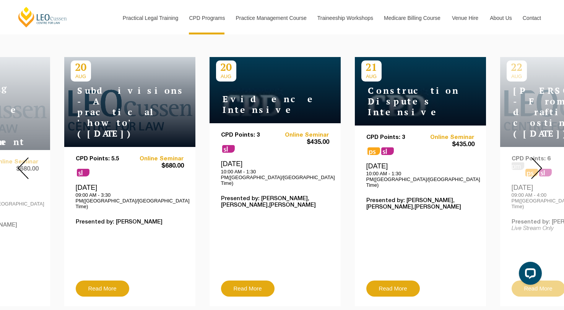
scroll to position [294, 0]
click at [536, 157] on img at bounding box center [536, 168] width 11 height 22
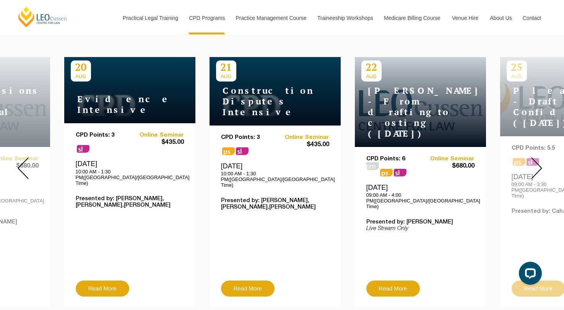
click at [536, 157] on img at bounding box center [536, 168] width 11 height 22
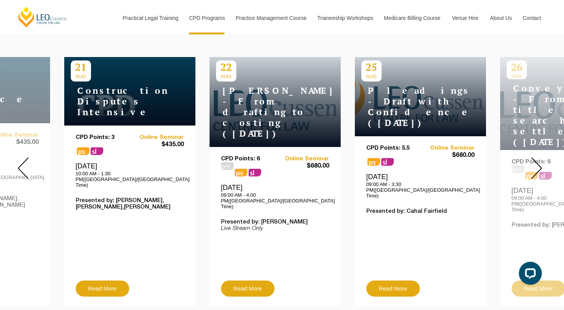
click at [536, 157] on img at bounding box center [536, 168] width 11 height 22
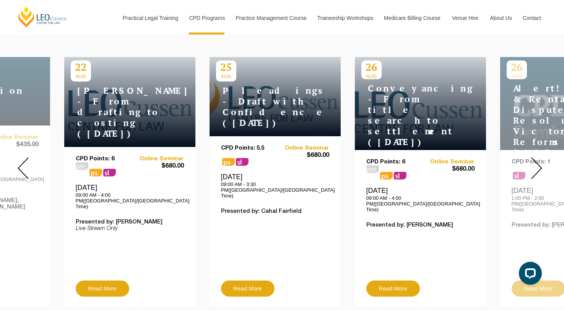
click at [536, 157] on img at bounding box center [536, 168] width 11 height 22
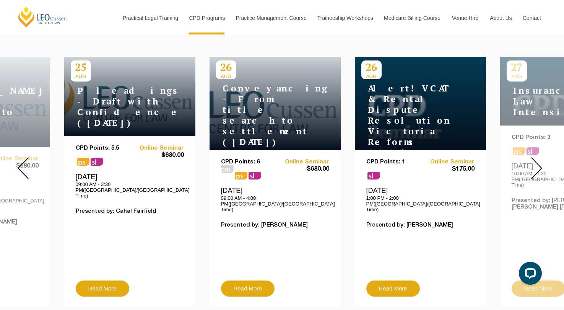
click at [536, 157] on img at bounding box center [536, 168] width 11 height 22
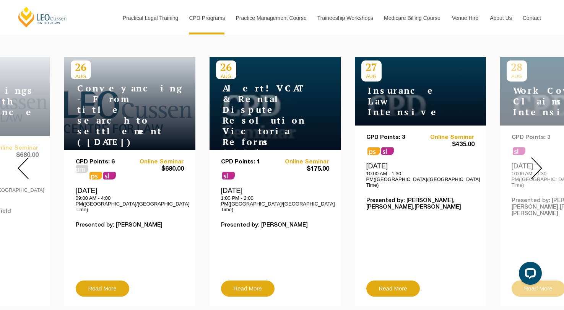
click at [536, 157] on img at bounding box center [536, 168] width 11 height 22
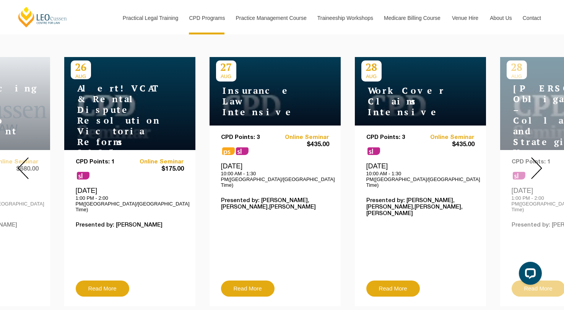
click at [536, 157] on img at bounding box center [536, 168] width 11 height 22
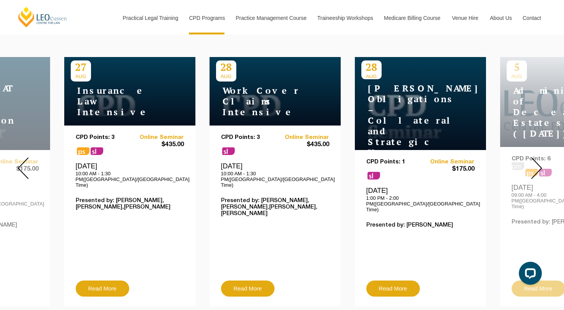
click at [536, 157] on img at bounding box center [536, 168] width 11 height 22
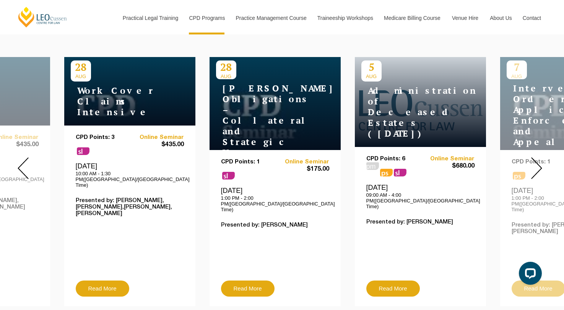
click at [536, 157] on img at bounding box center [536, 168] width 11 height 22
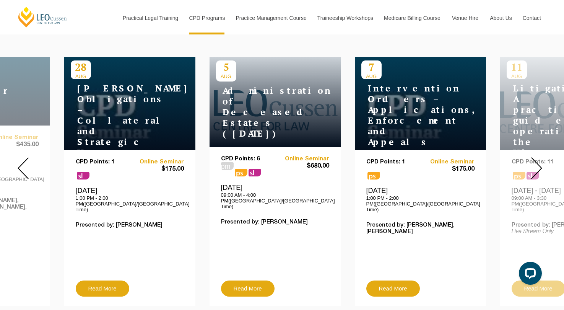
click at [536, 157] on img at bounding box center [536, 168] width 11 height 22
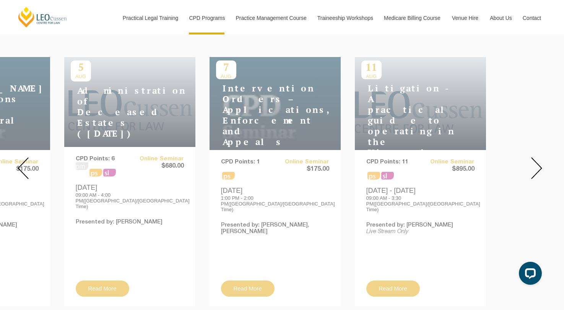
click at [536, 157] on img at bounding box center [536, 168] width 11 height 22
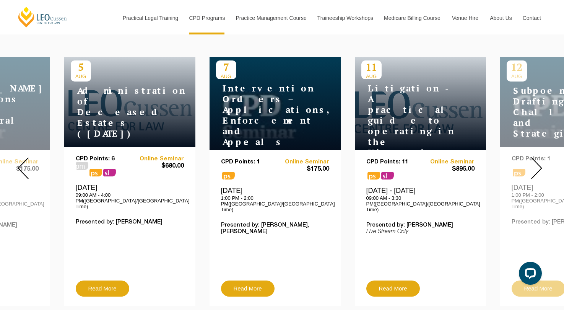
click at [536, 157] on img at bounding box center [536, 168] width 11 height 22
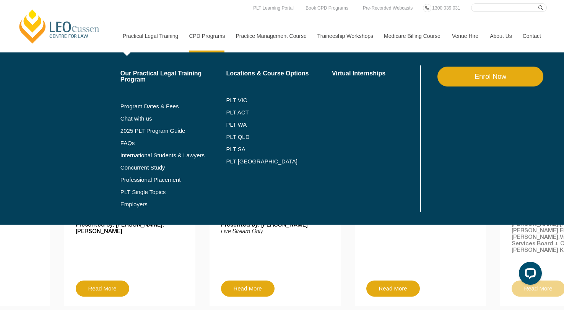
click at [154, 37] on link "Practical Legal Training" at bounding box center [150, 35] width 67 height 33
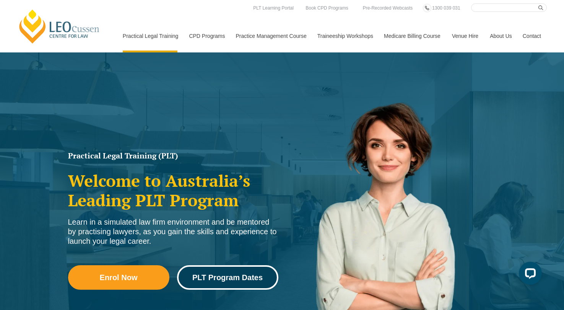
click at [217, 279] on span "PLT Program Dates" at bounding box center [227, 277] width 70 height 8
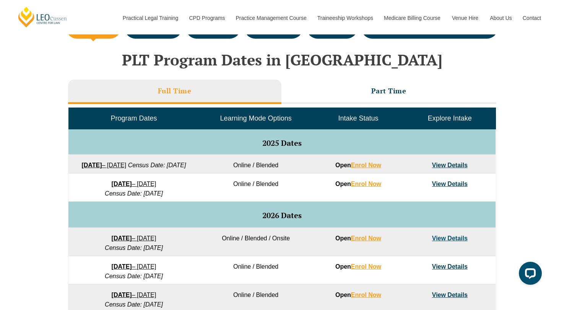
scroll to position [307, 0]
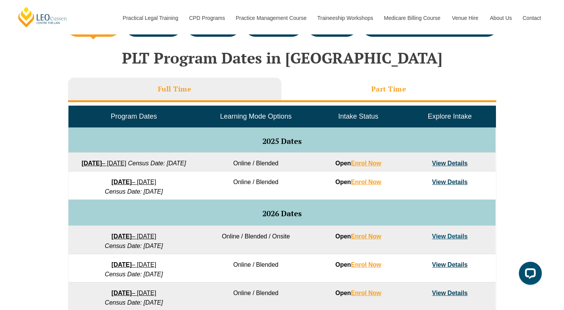
click at [333, 86] on li "Part Time" at bounding box center [388, 90] width 215 height 24
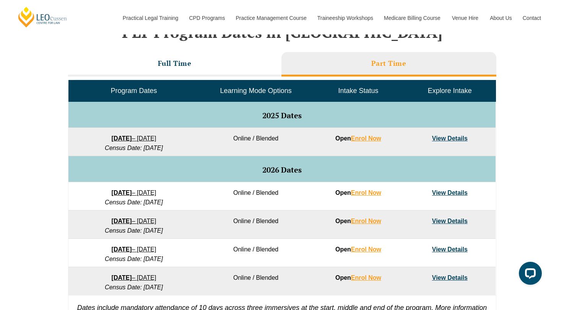
scroll to position [333, 0]
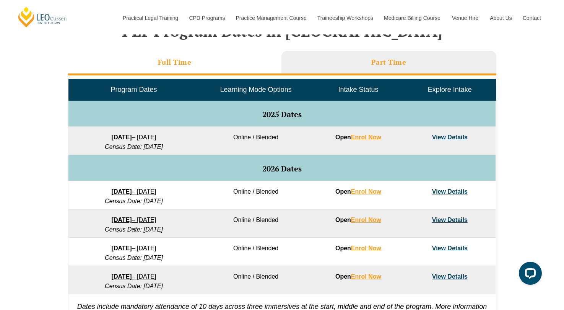
click at [223, 63] on li "Full Time" at bounding box center [174, 63] width 213 height 24
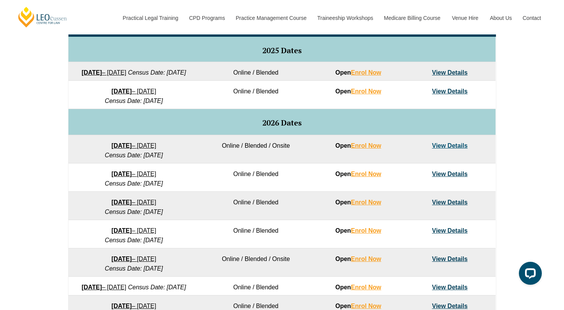
scroll to position [397, 0]
click at [452, 94] on link "View Details" at bounding box center [450, 91] width 36 height 6
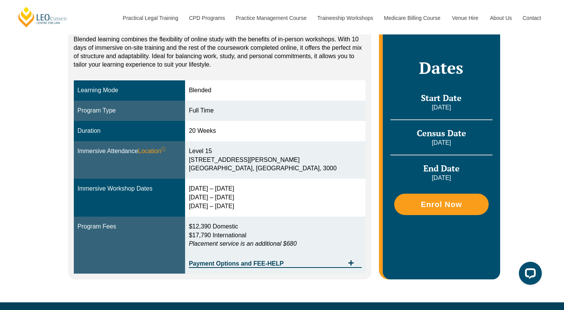
scroll to position [173, 0]
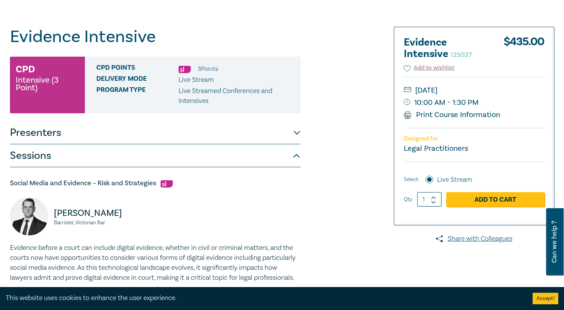
scroll to position [59, 0]
